Goal: Book appointment/travel/reservation

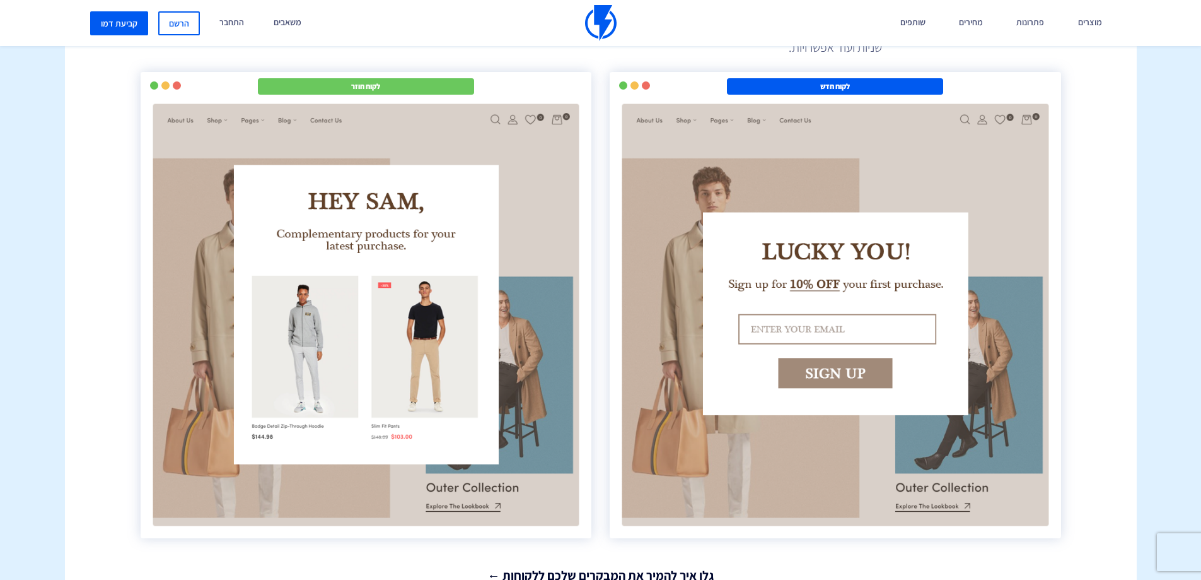
scroll to position [2333, 0]
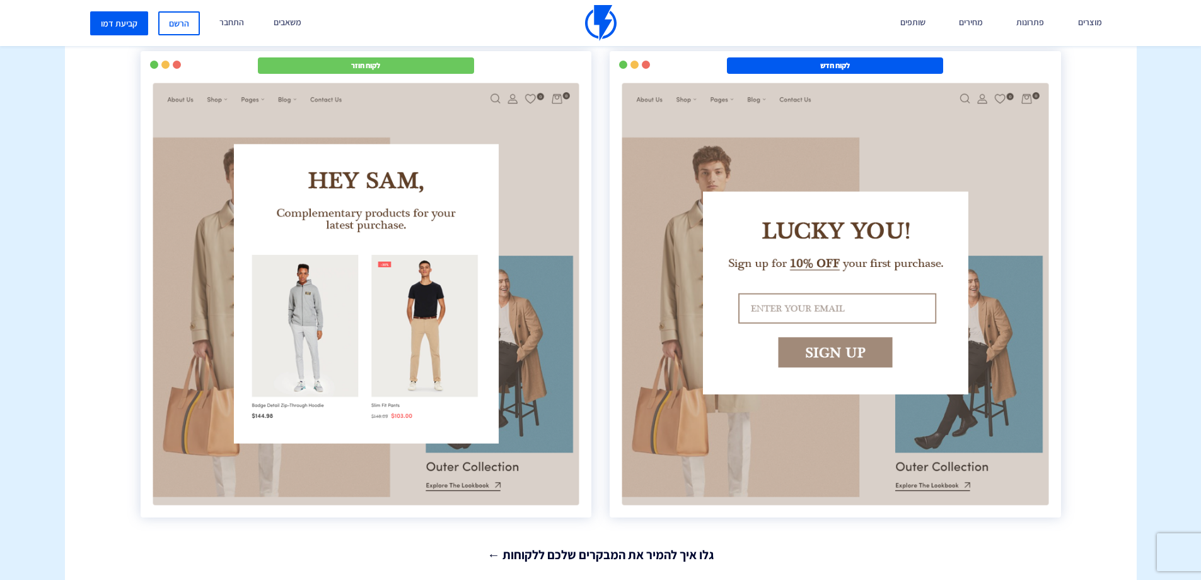
click at [799, 221] on img at bounding box center [835, 293] width 432 height 427
click at [827, 336] on img at bounding box center [835, 293] width 432 height 427
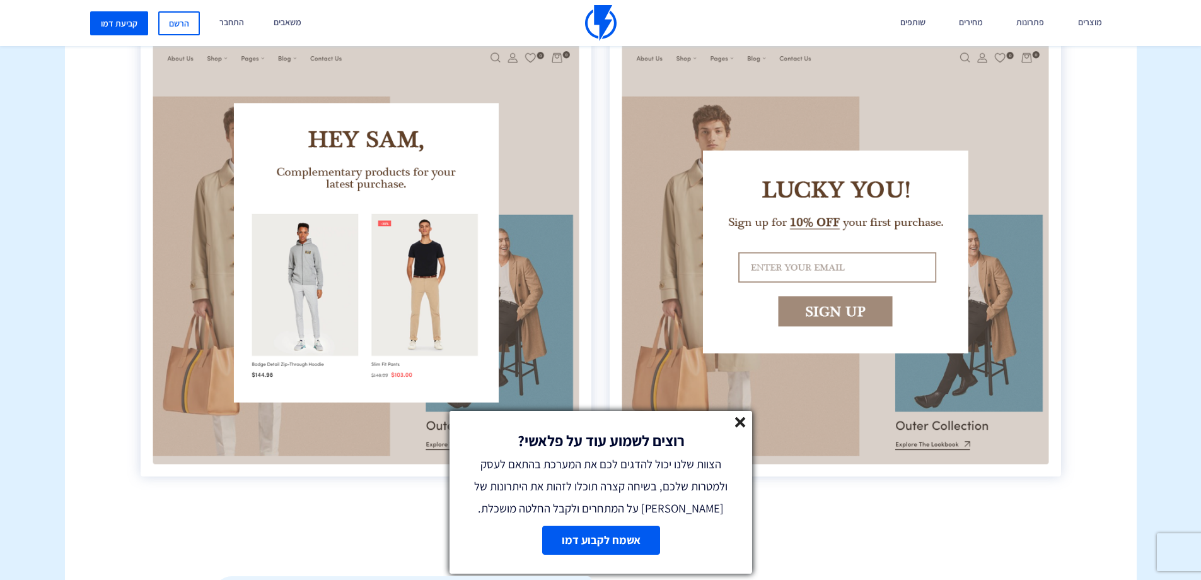
scroll to position [2459, 0]
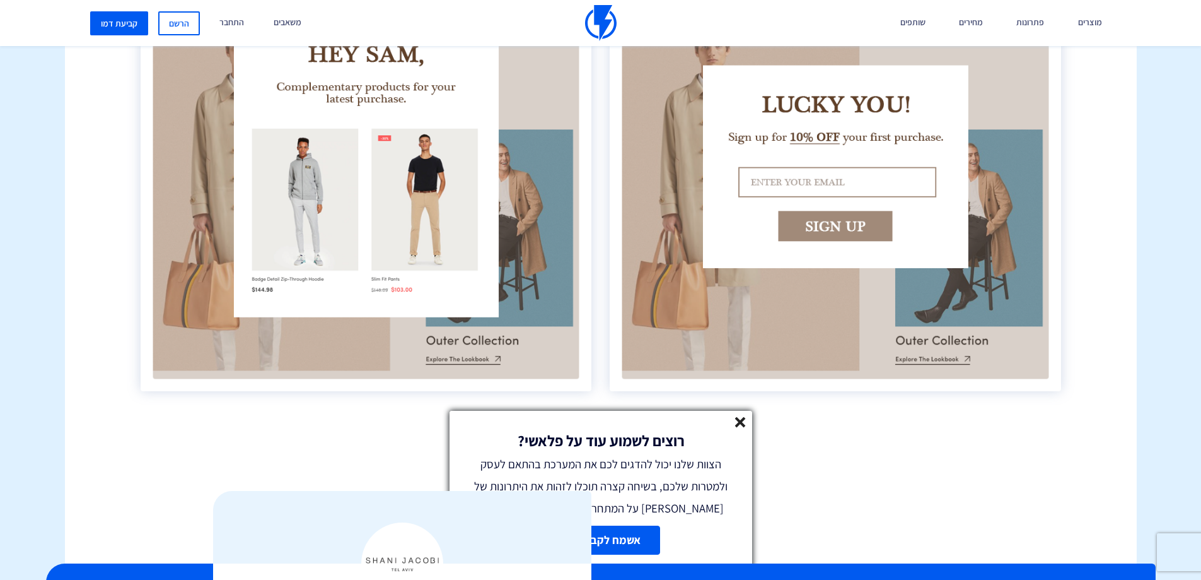
click at [641, 540] on link "אשמח לקבוע דמו" at bounding box center [601, 539] width 118 height 29
